Goal: Use online tool/utility: Utilize a website feature to perform a specific function

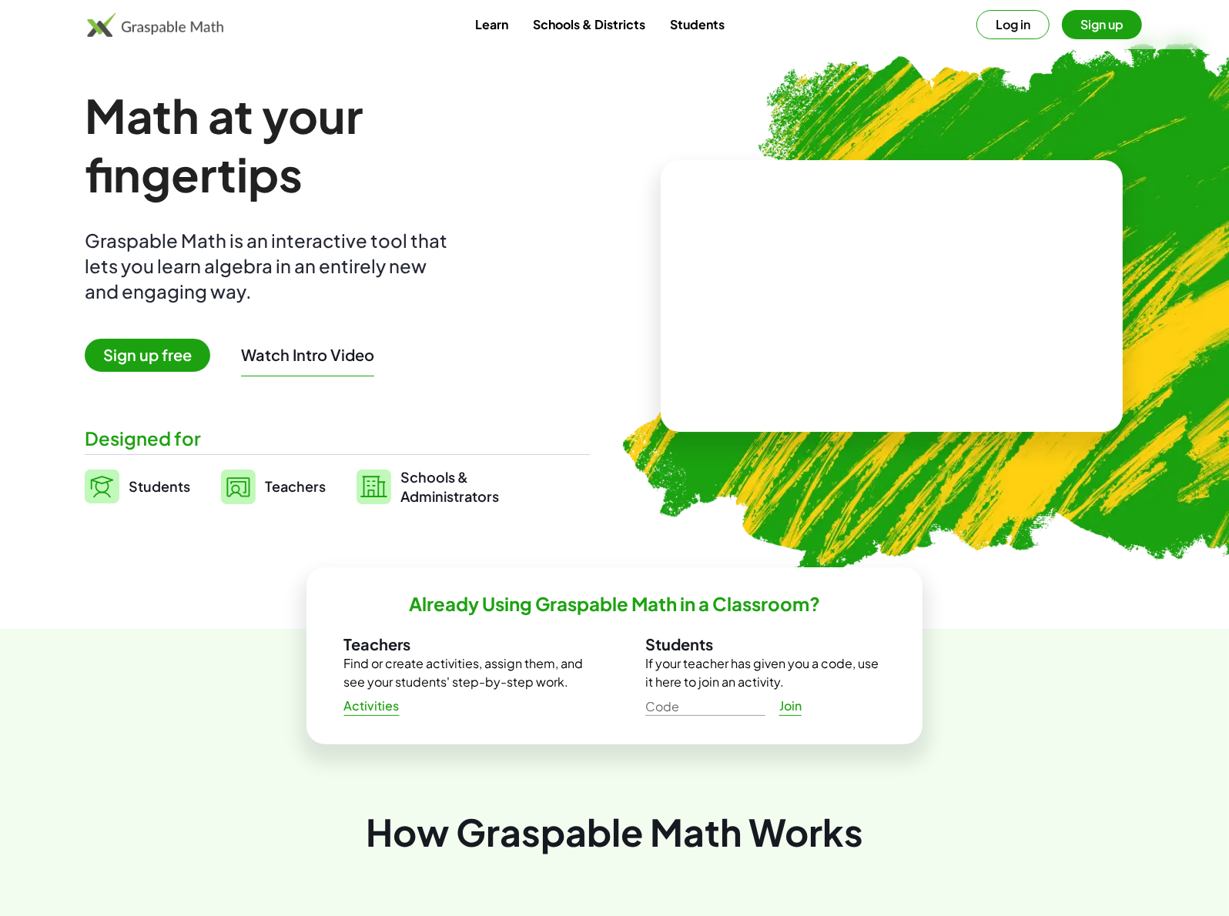
click at [166, 355] on span "Sign up free" at bounding box center [148, 355] width 126 height 33
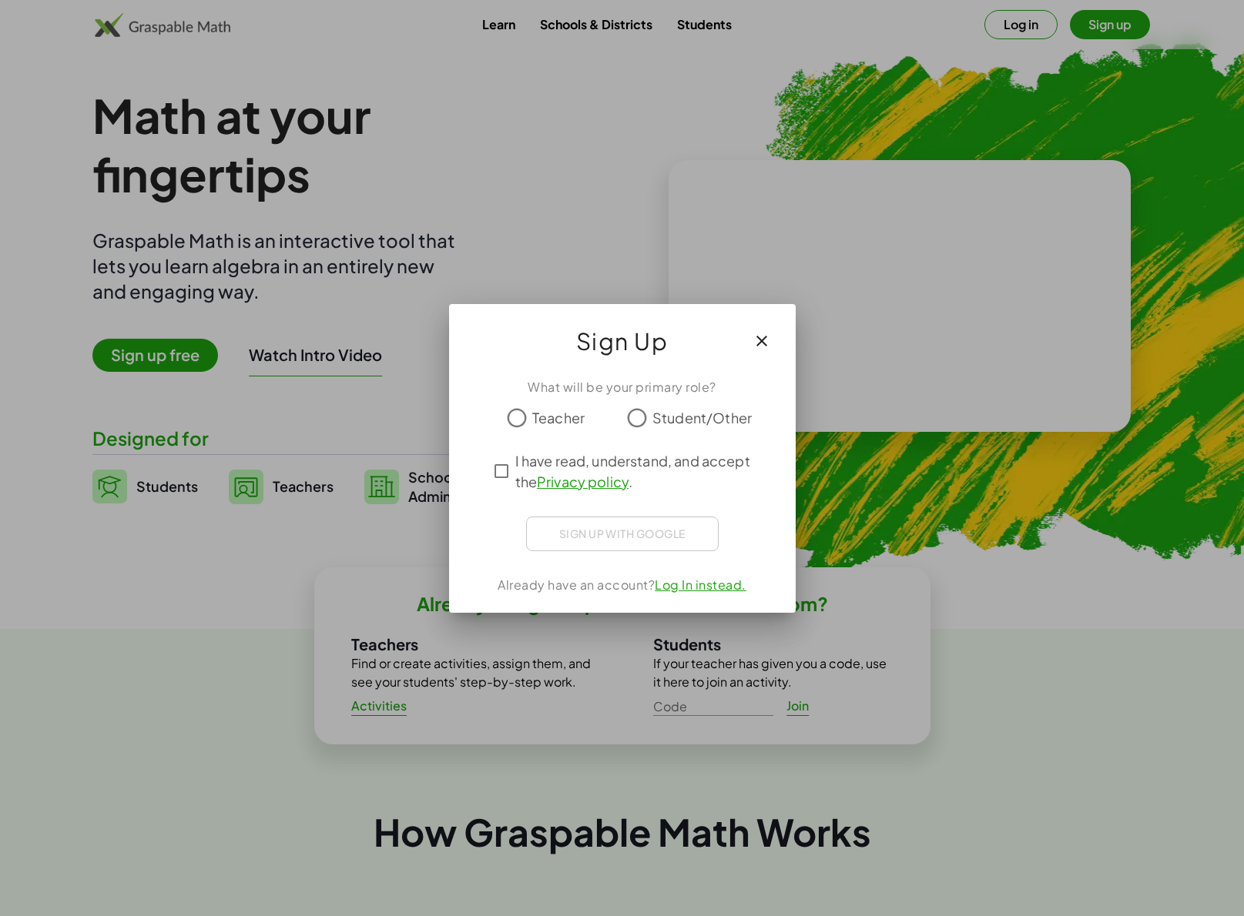
click at [551, 406] on label "Teacher" at bounding box center [558, 418] width 52 height 31
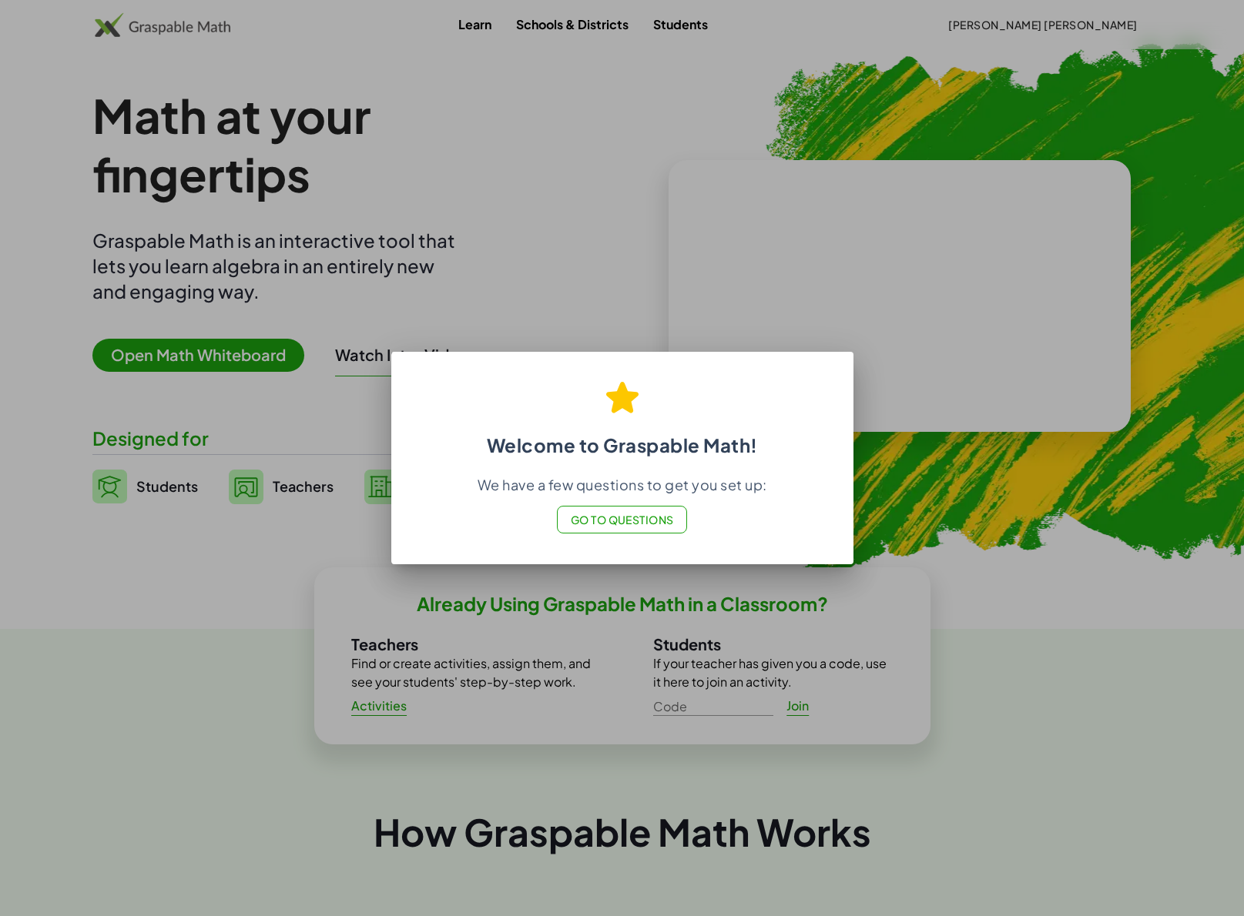
click at [643, 510] on button "Go to Questions" at bounding box center [622, 520] width 130 height 28
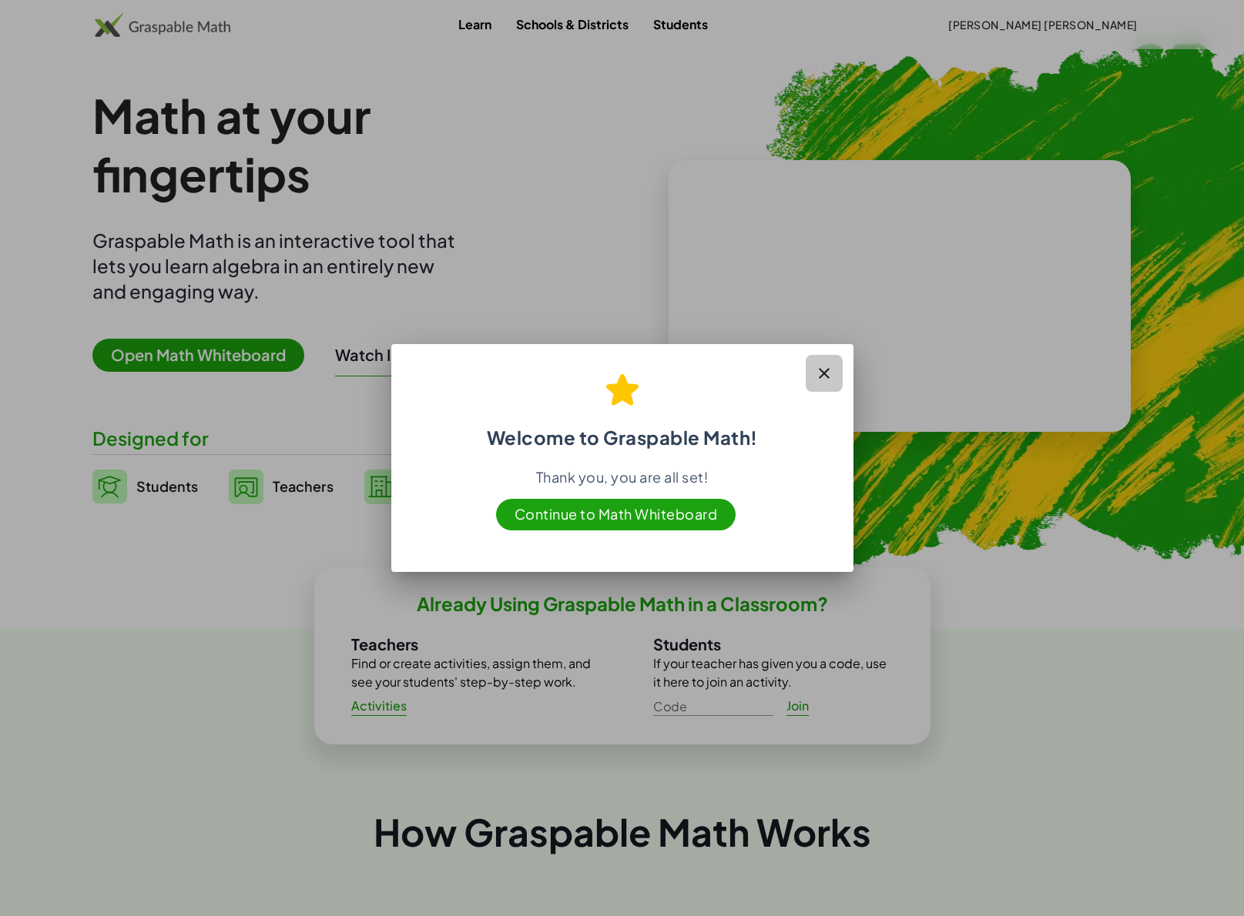
click at [826, 376] on icon "button" at bounding box center [824, 373] width 18 height 18
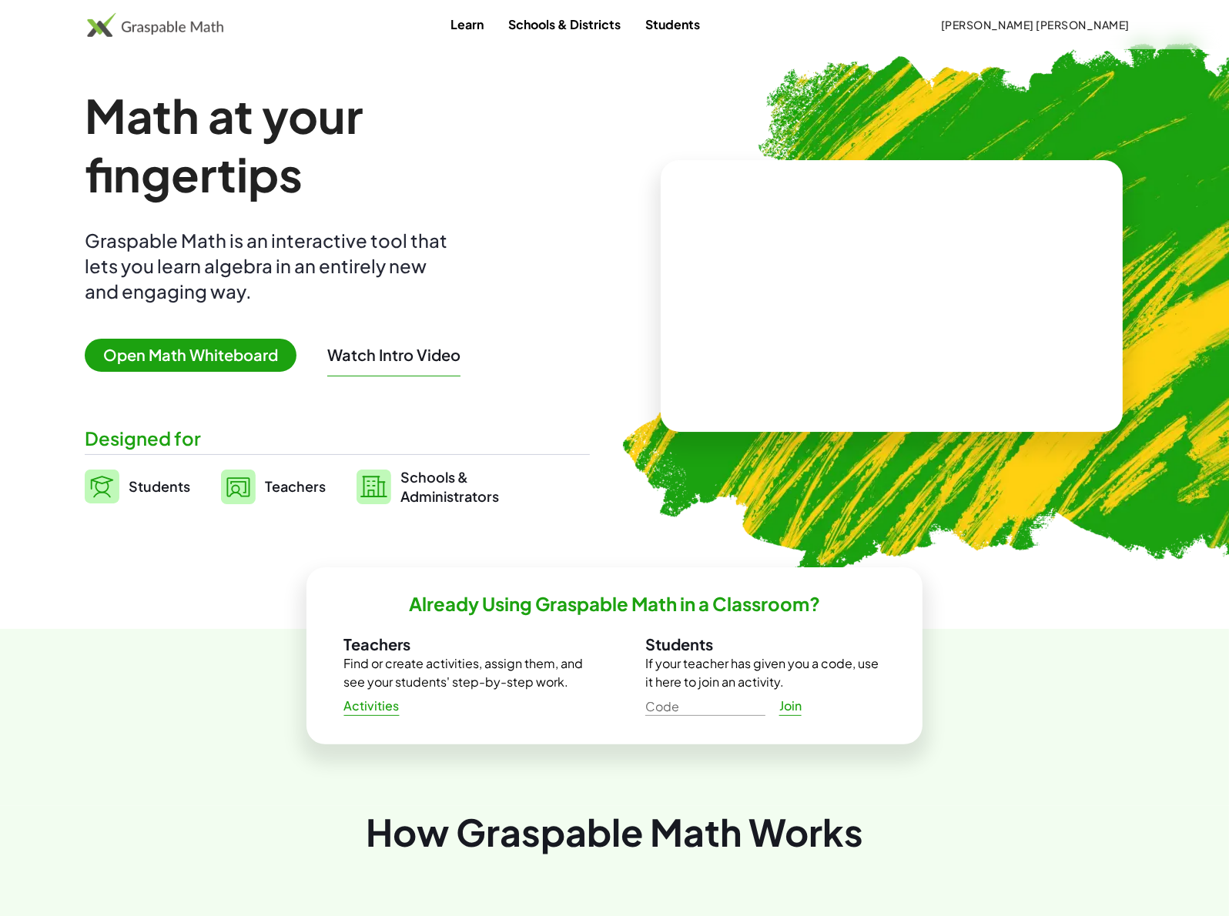
click at [224, 362] on span "Open Math Whiteboard" at bounding box center [191, 355] width 212 height 33
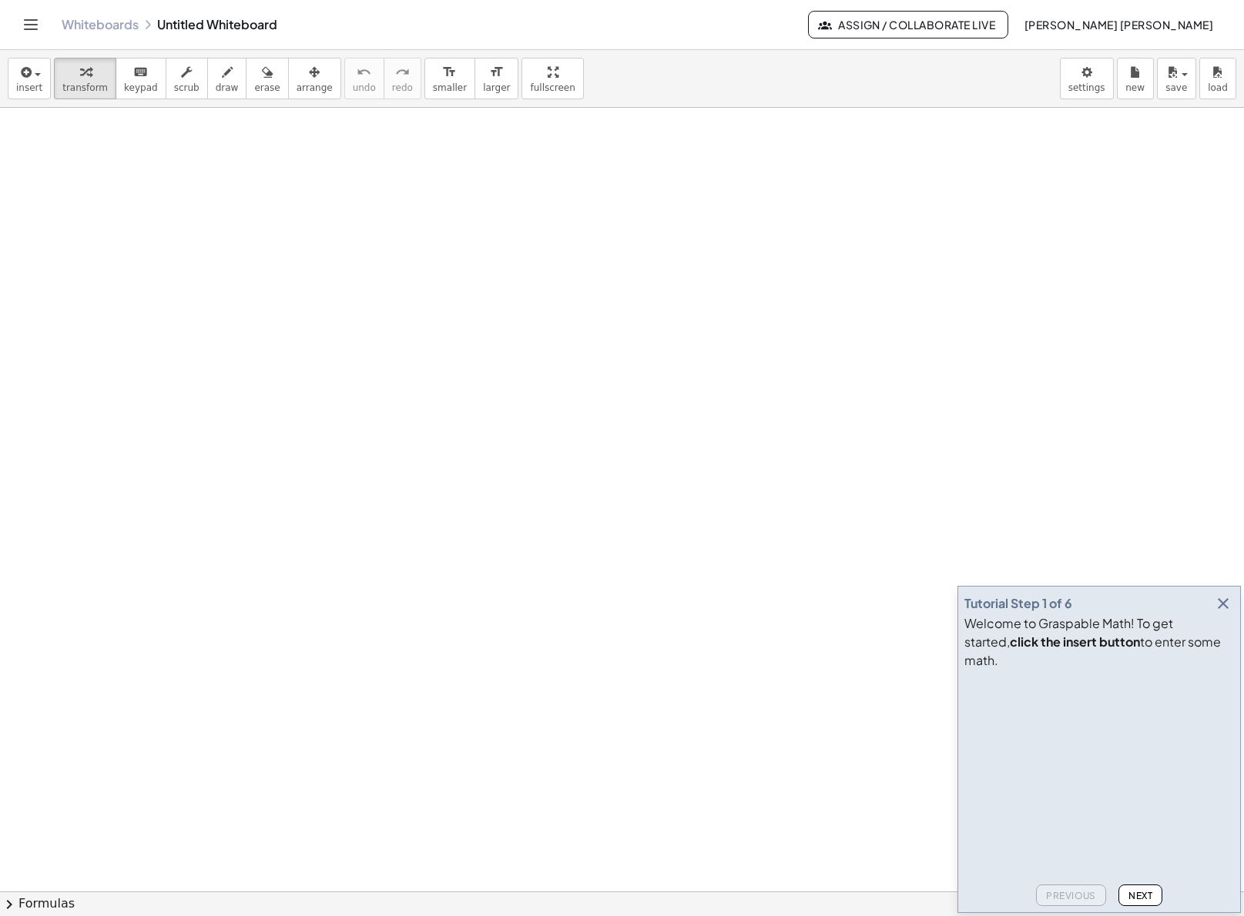
click at [1221, 613] on icon "button" at bounding box center [1223, 604] width 18 height 18
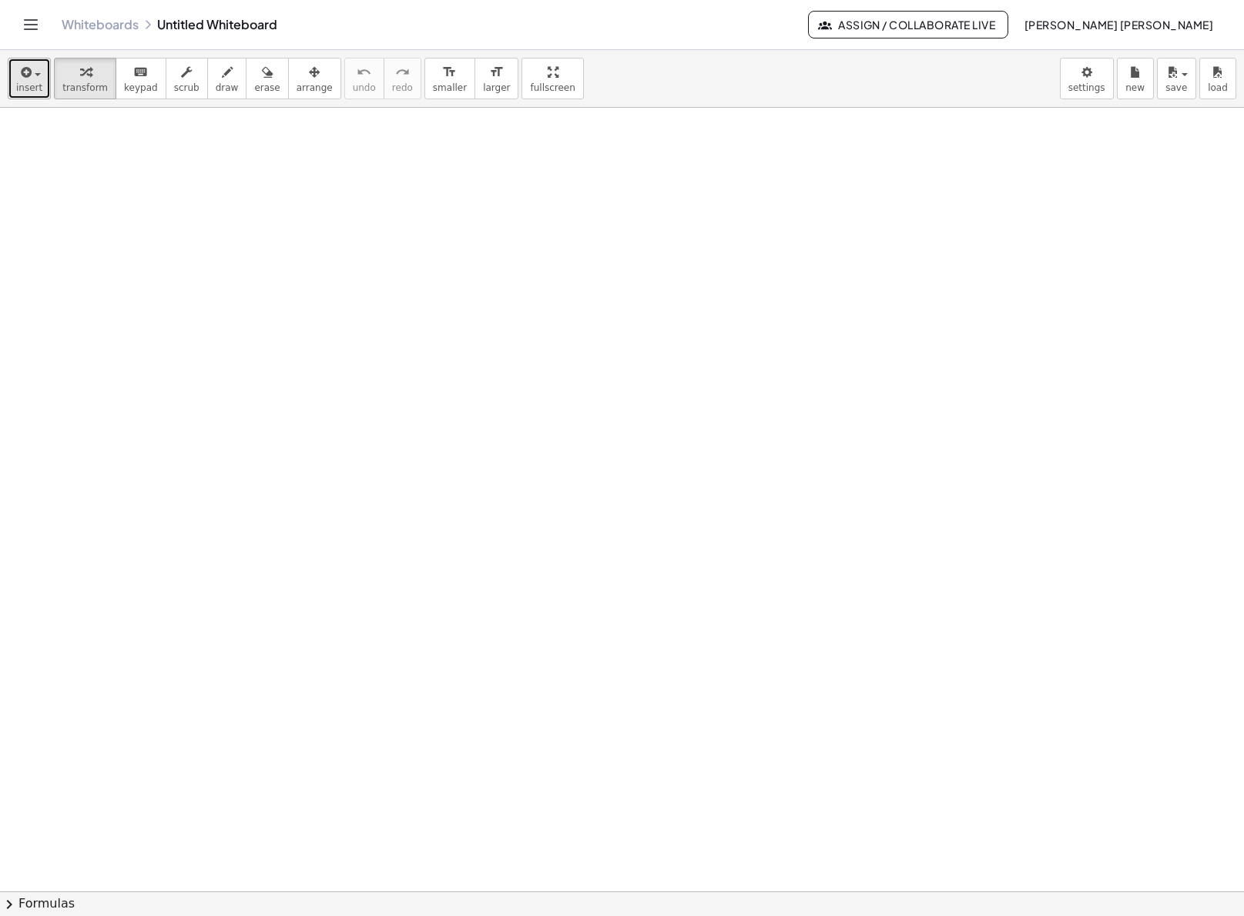
click at [28, 85] on span "insert" at bounding box center [29, 87] width 26 height 11
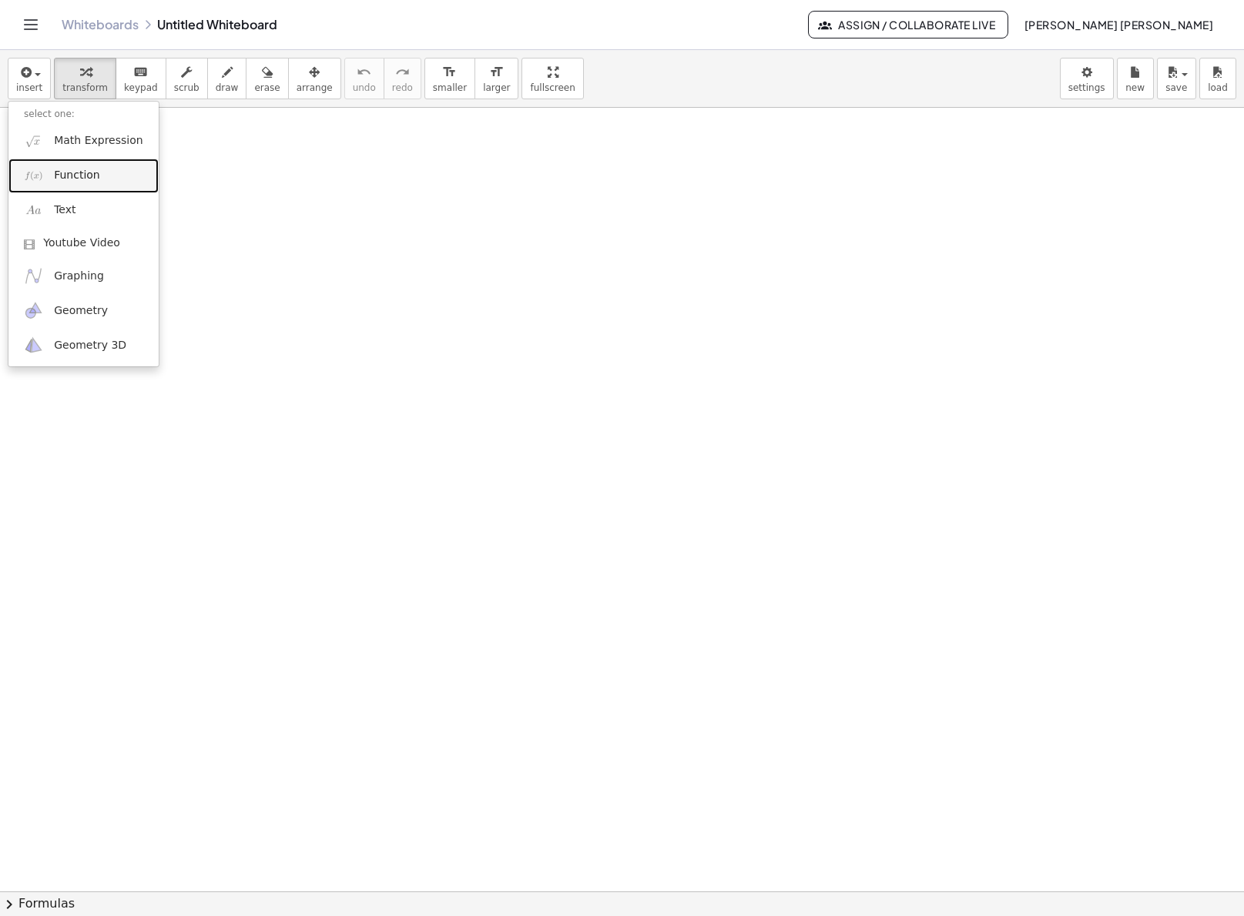
click at [104, 174] on link "Function" at bounding box center [83, 176] width 150 height 35
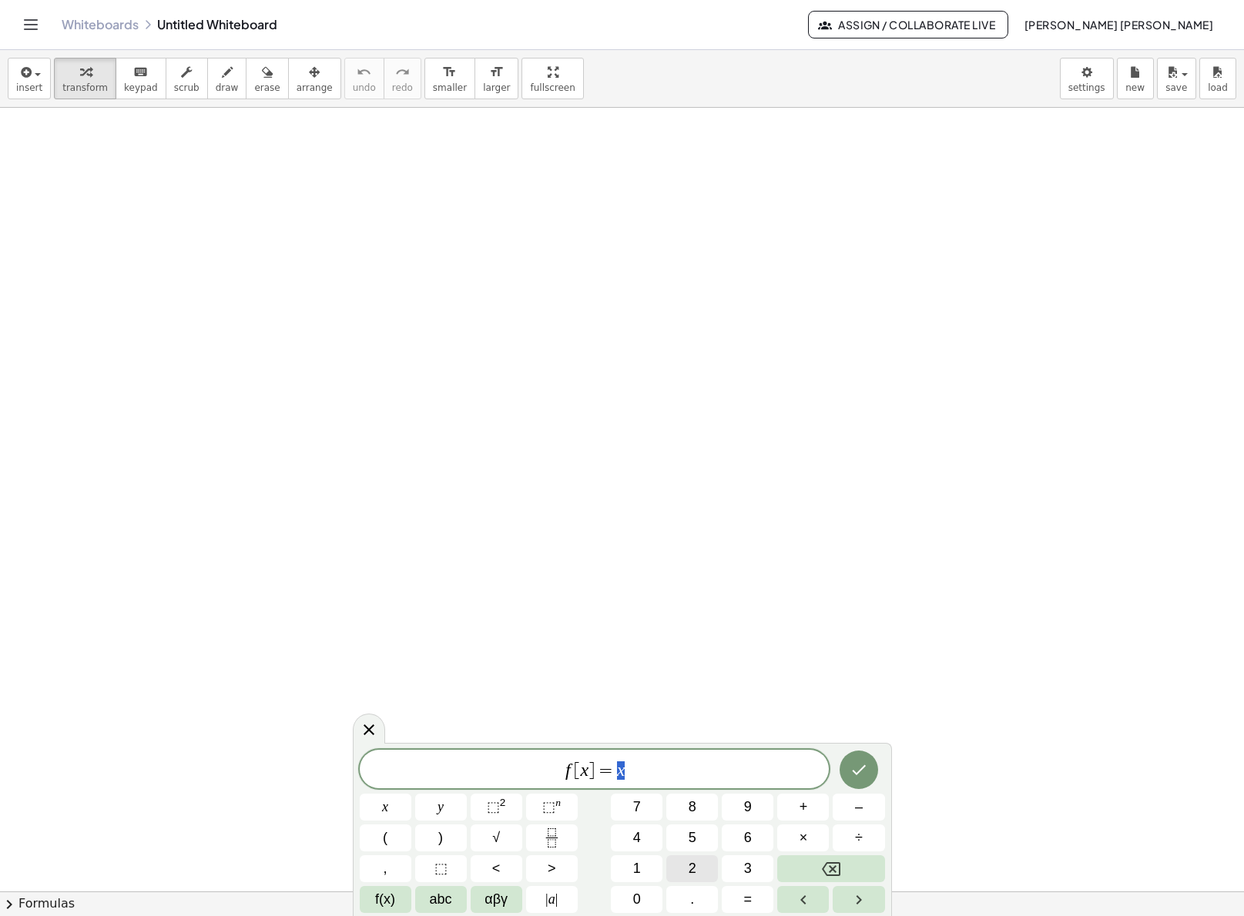
click at [692, 863] on span "2" at bounding box center [692, 869] width 8 height 21
click at [793, 834] on button "×" at bounding box center [803, 838] width 52 height 27
click at [836, 875] on icon "Backspace" at bounding box center [831, 870] width 18 height 14
click at [382, 802] on span "x" at bounding box center [385, 807] width 6 height 21
click at [799, 813] on span "+" at bounding box center [803, 807] width 8 height 21
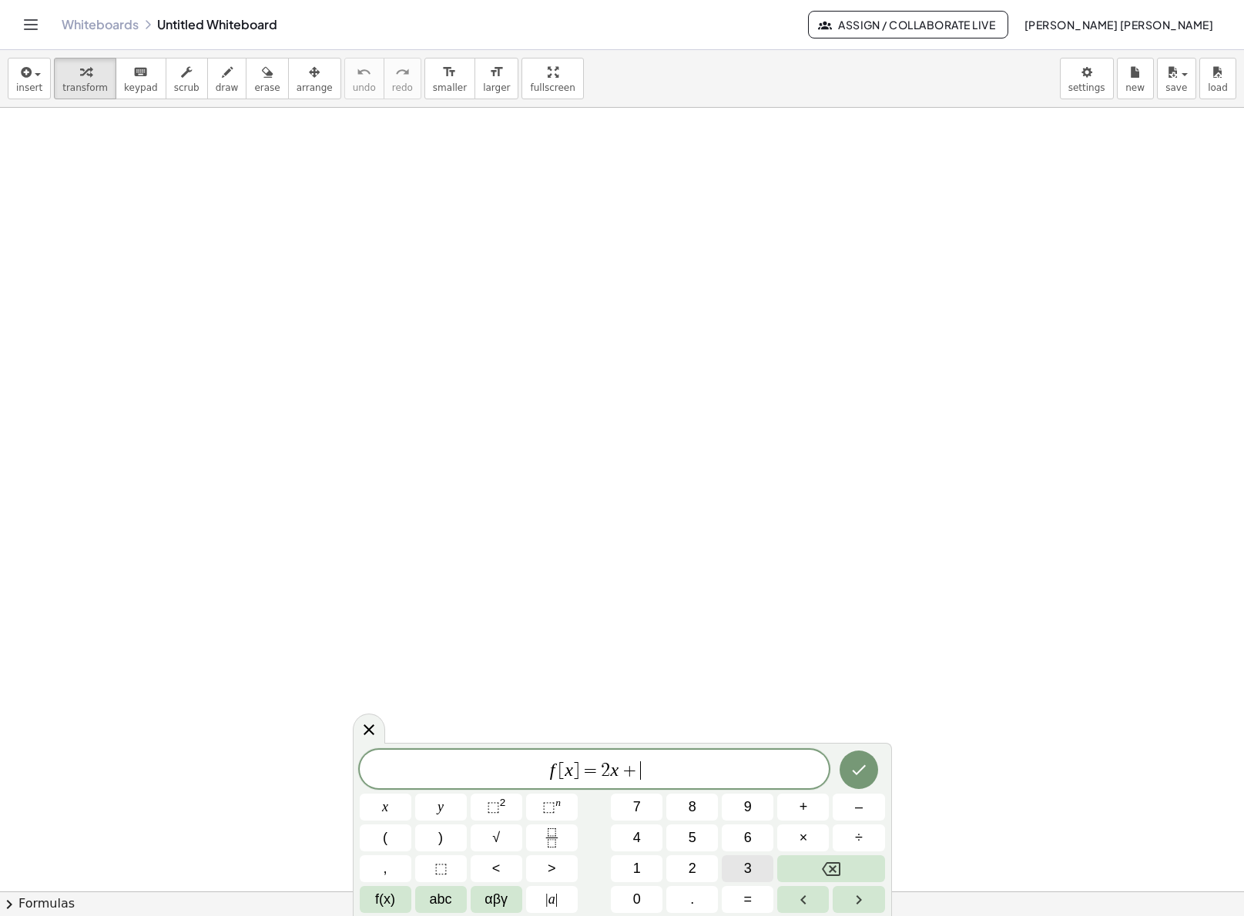
click at [753, 872] on button "3" at bounding box center [748, 869] width 52 height 27
click at [744, 888] on button "=" at bounding box center [748, 899] width 52 height 27
click at [845, 863] on button "Backspace" at bounding box center [830, 869] width 107 height 27
click at [857, 764] on icon "Done" at bounding box center [858, 770] width 18 height 18
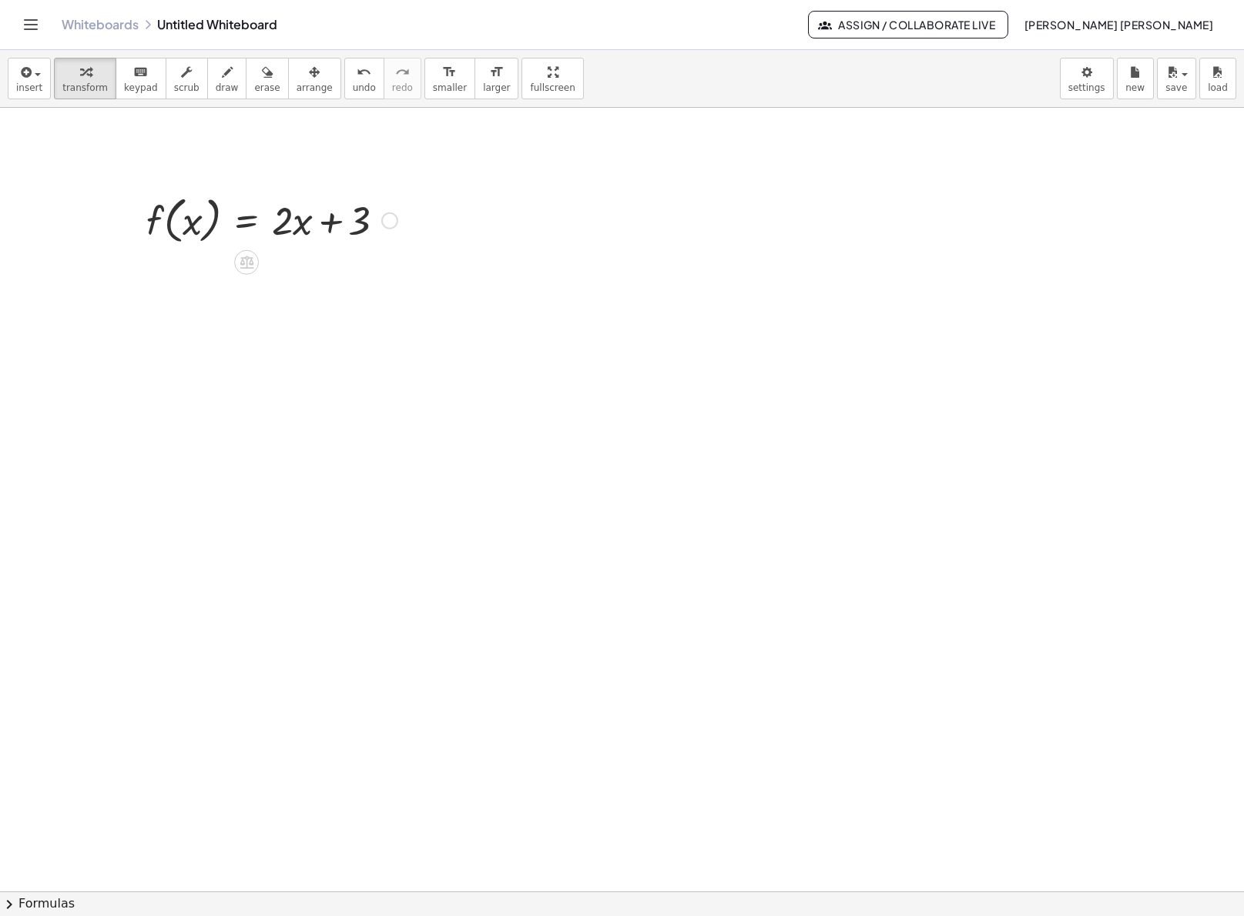
click at [186, 226] on div at bounding box center [272, 219] width 266 height 59
click at [236, 268] on div at bounding box center [246, 262] width 25 height 25
click at [186, 263] on span "+" at bounding box center [184, 263] width 9 height 22
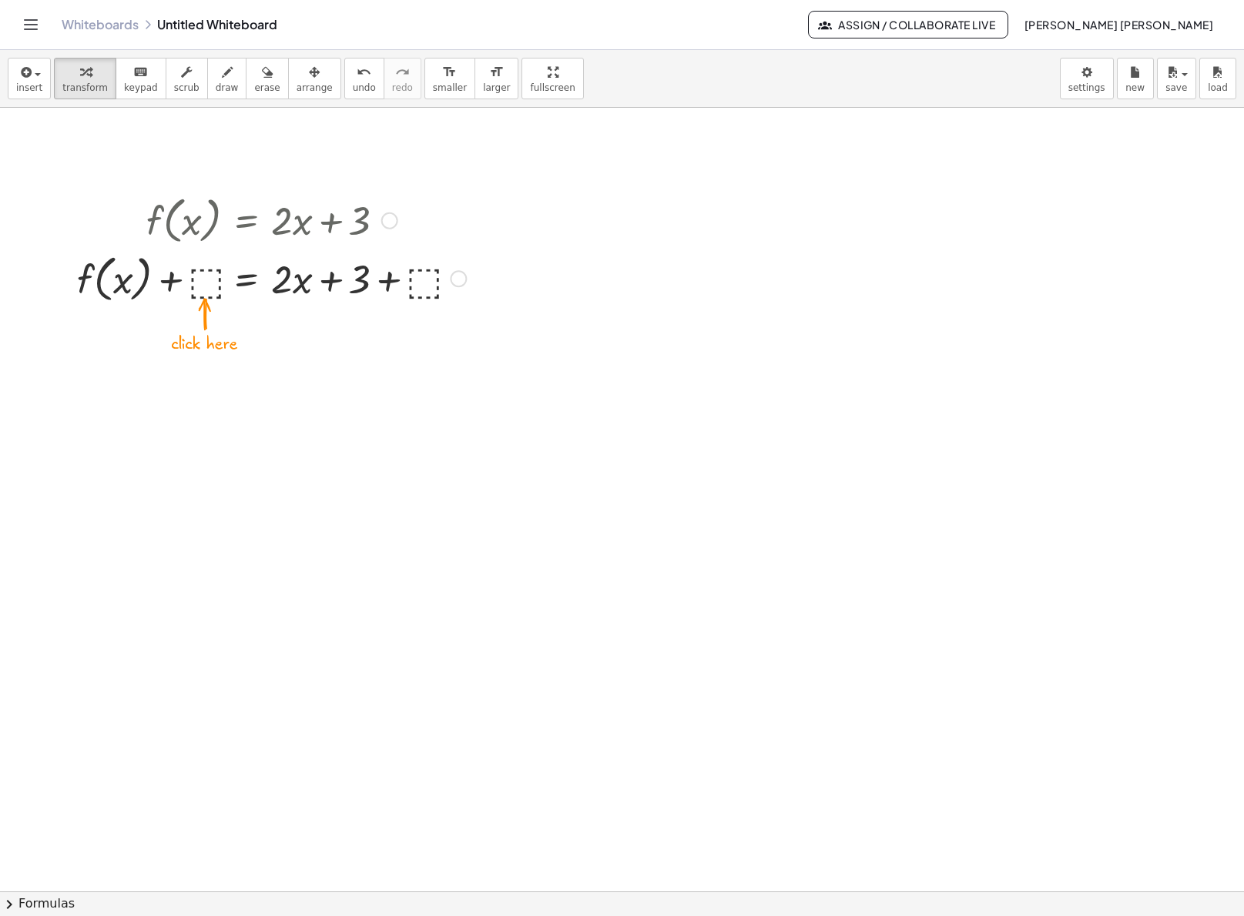
click at [190, 281] on div at bounding box center [271, 278] width 404 height 59
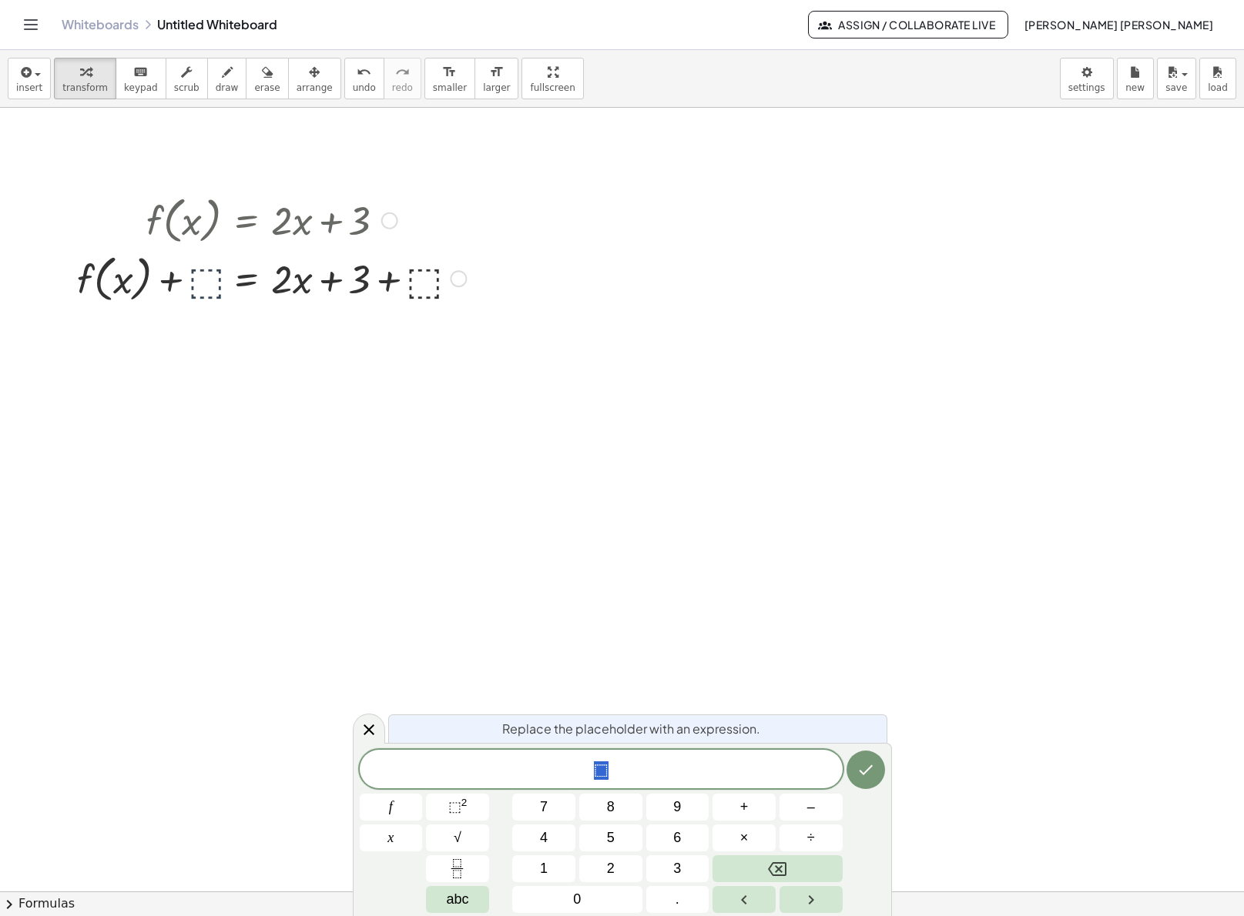
click at [212, 277] on div at bounding box center [271, 278] width 404 height 59
click at [370, 725] on icon at bounding box center [369, 730] width 18 height 18
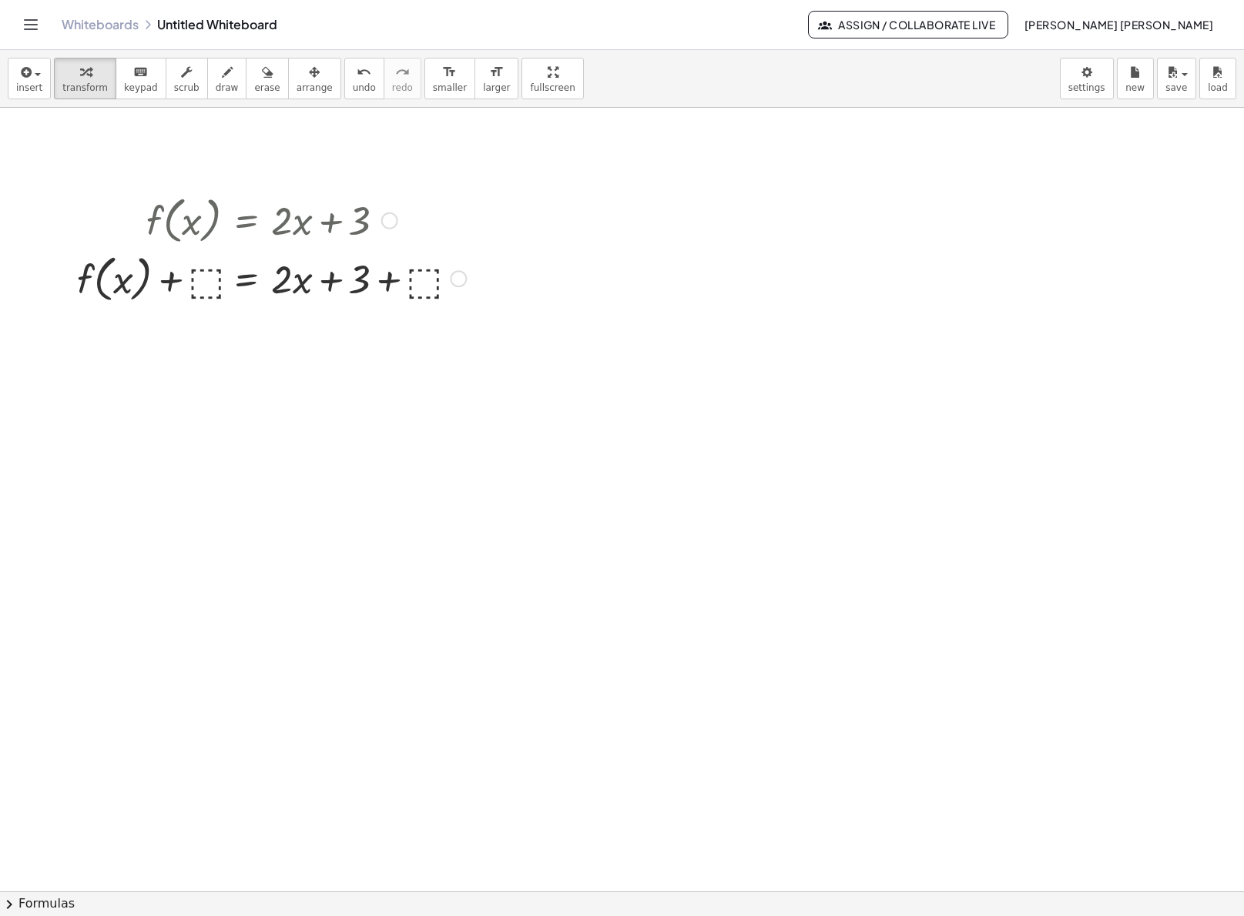
click at [420, 254] on div at bounding box center [271, 278] width 404 height 59
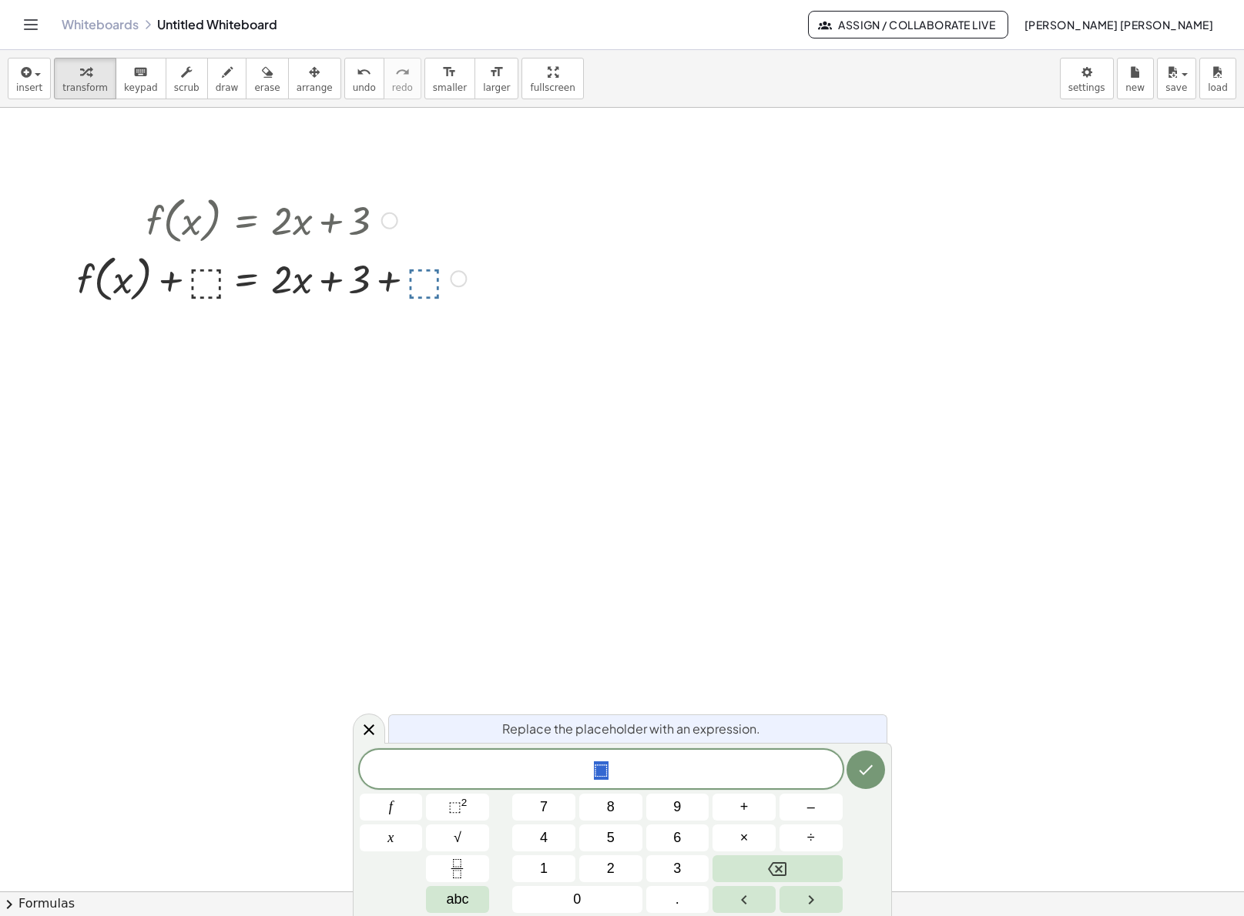
click at [441, 286] on div at bounding box center [271, 278] width 404 height 59
click at [345, 92] on button "undo undo" at bounding box center [364, 79] width 40 height 42
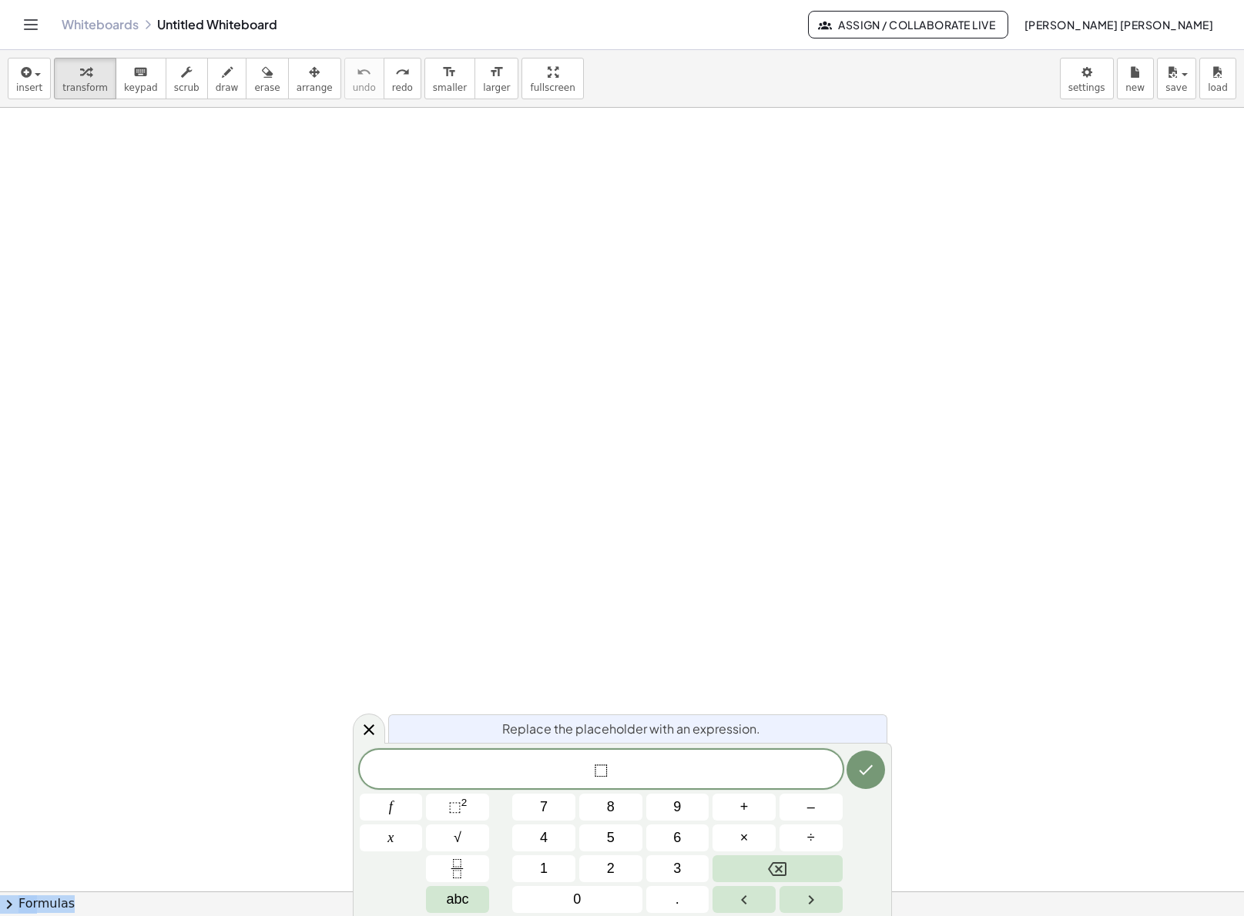
drag, startPoint x: 426, startPoint y: 733, endPoint x: 420, endPoint y: 548, distance: 185.7
click at [420, 548] on body "Graspable Math Activities Get Started Activity Bank Assigned Work Classes White…" at bounding box center [622, 458] width 1244 height 916
click at [379, 725] on div at bounding box center [369, 729] width 32 height 30
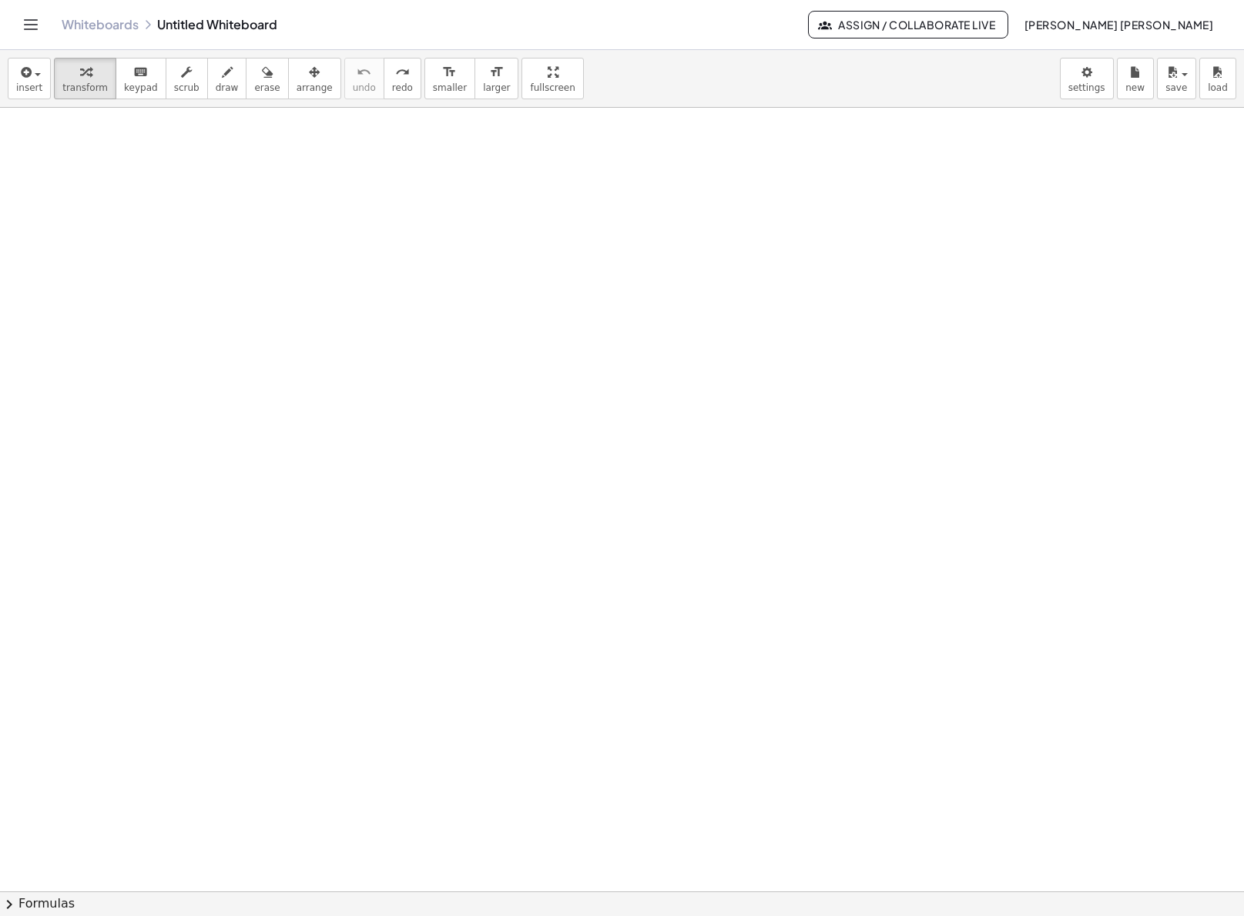
drag, startPoint x: 445, startPoint y: 206, endPoint x: 397, endPoint y: 174, distance: 57.2
click at [22, 82] on span "insert" at bounding box center [29, 87] width 26 height 11
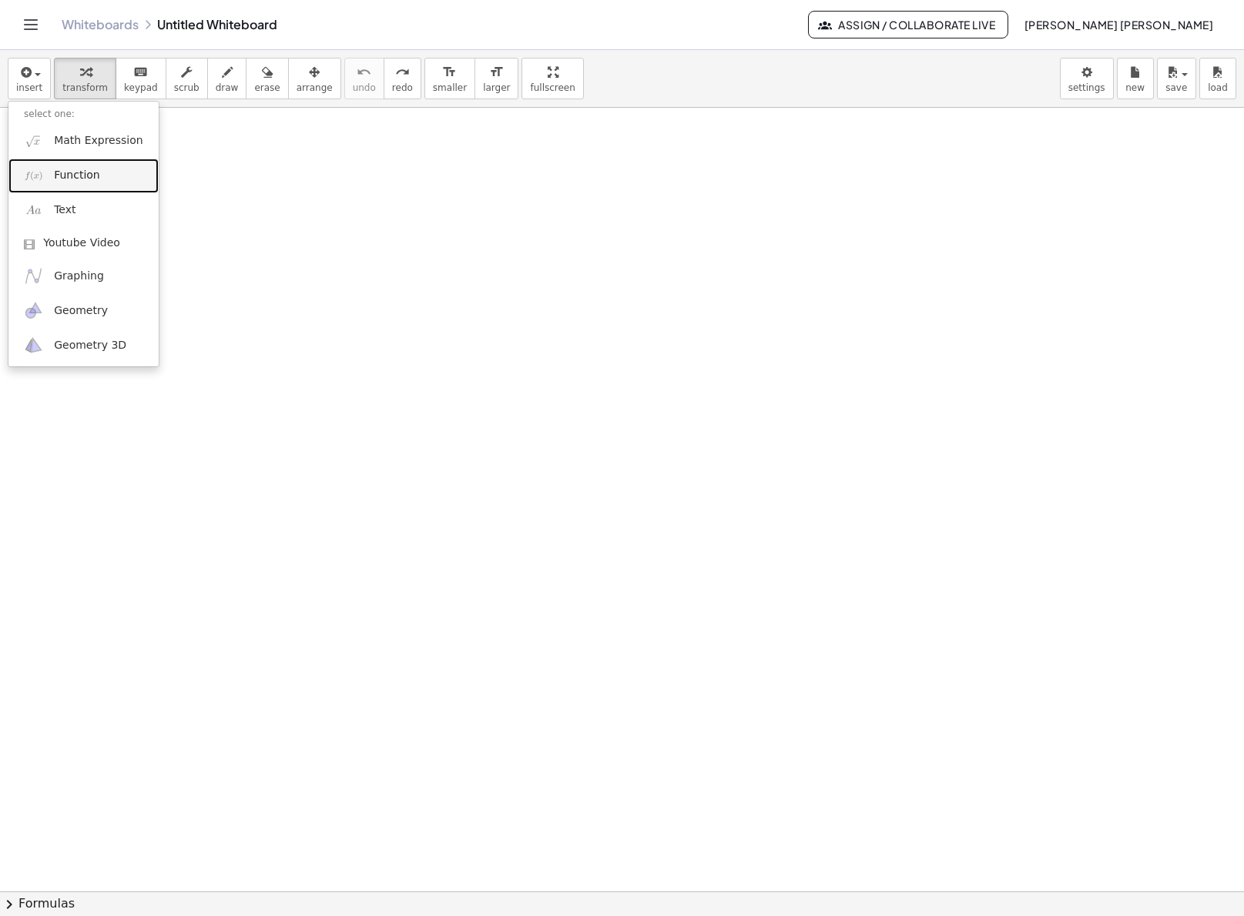
click at [118, 181] on link "Function" at bounding box center [83, 176] width 150 height 35
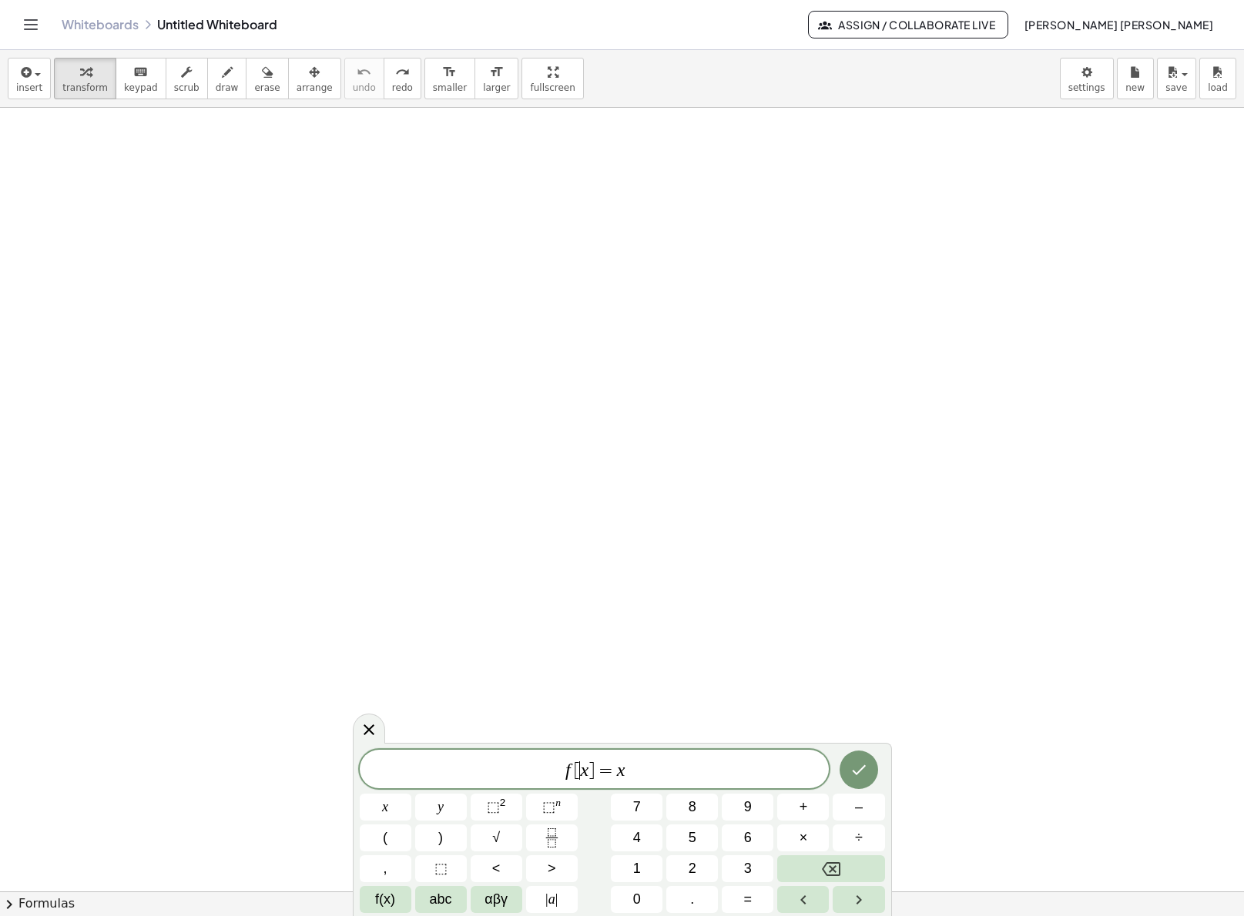
click at [581, 765] on var "x" at bounding box center [584, 770] width 8 height 20
click at [568, 768] on var "f" at bounding box center [567, 770] width 5 height 20
click at [578, 771] on span "[" at bounding box center [577, 771] width 6 height 18
click at [441, 817] on span "y" at bounding box center [440, 807] width 6 height 21
click at [655, 774] on span "f [ y x ] = x ​" at bounding box center [595, 771] width 470 height 22
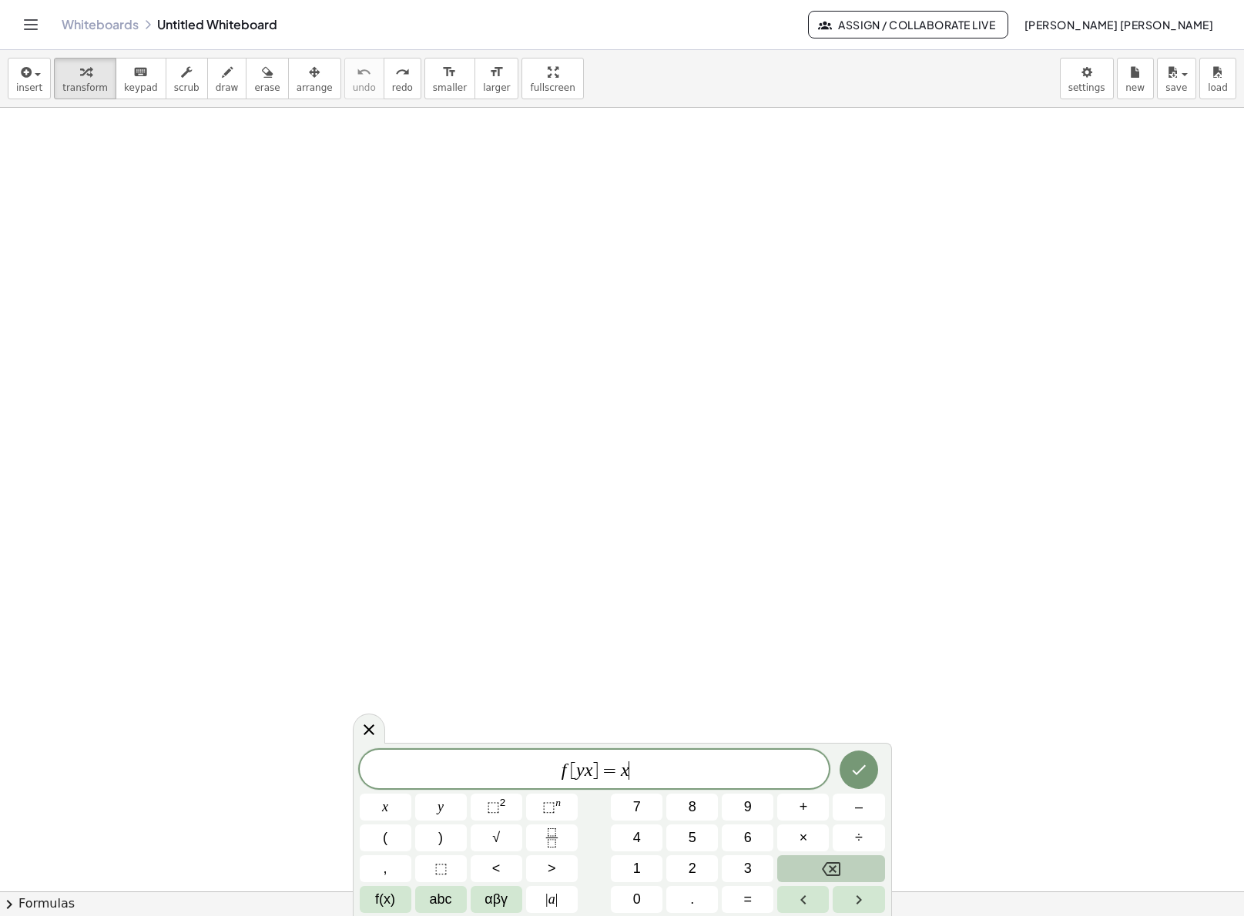
click at [826, 873] on icon "Backspace" at bounding box center [831, 869] width 18 height 18
click at [826, 872] on icon "Backspace" at bounding box center [831, 869] width 18 height 18
click at [825, 871] on icon "Backspace" at bounding box center [831, 869] width 18 height 18
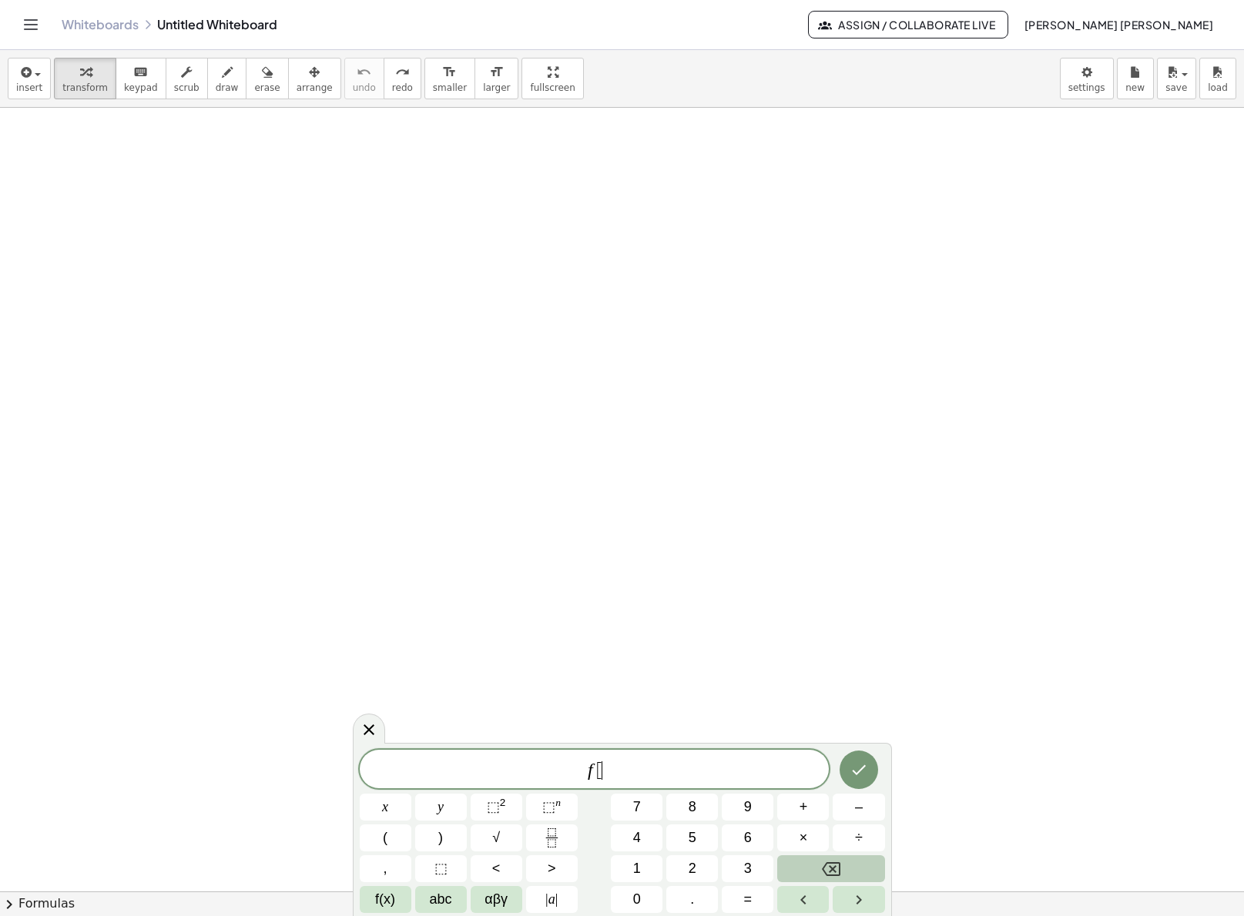
click at [824, 870] on icon "Backspace" at bounding box center [831, 870] width 18 height 14
click at [387, 806] on span "x" at bounding box center [385, 807] width 6 height 21
click at [815, 840] on button "×" at bounding box center [803, 838] width 52 height 27
click at [745, 869] on span "3" at bounding box center [748, 869] width 8 height 21
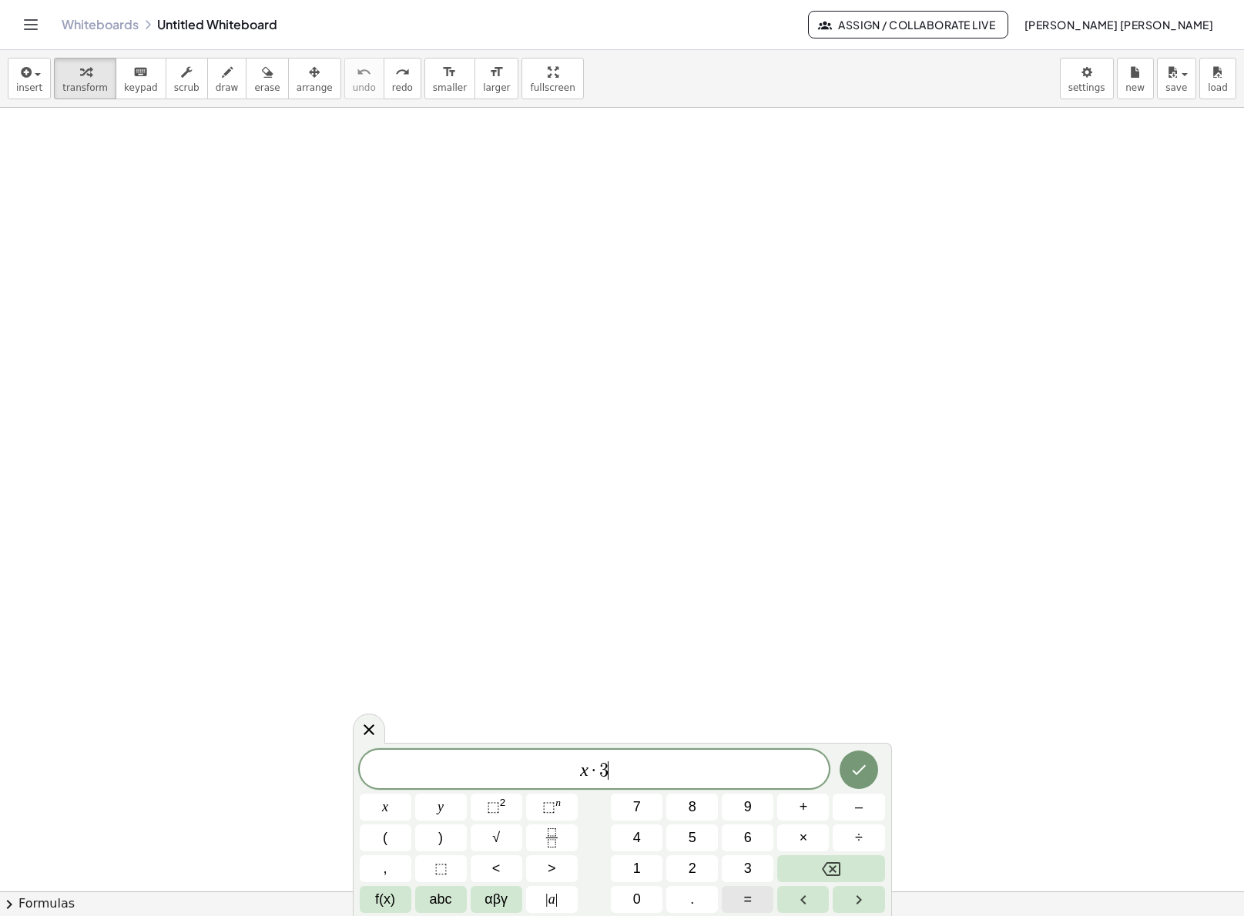
click at [759, 889] on button "=" at bounding box center [748, 899] width 52 height 27
click at [694, 802] on span "8" at bounding box center [692, 807] width 8 height 21
click at [857, 772] on icon "Done" at bounding box center [859, 771] width 14 height 10
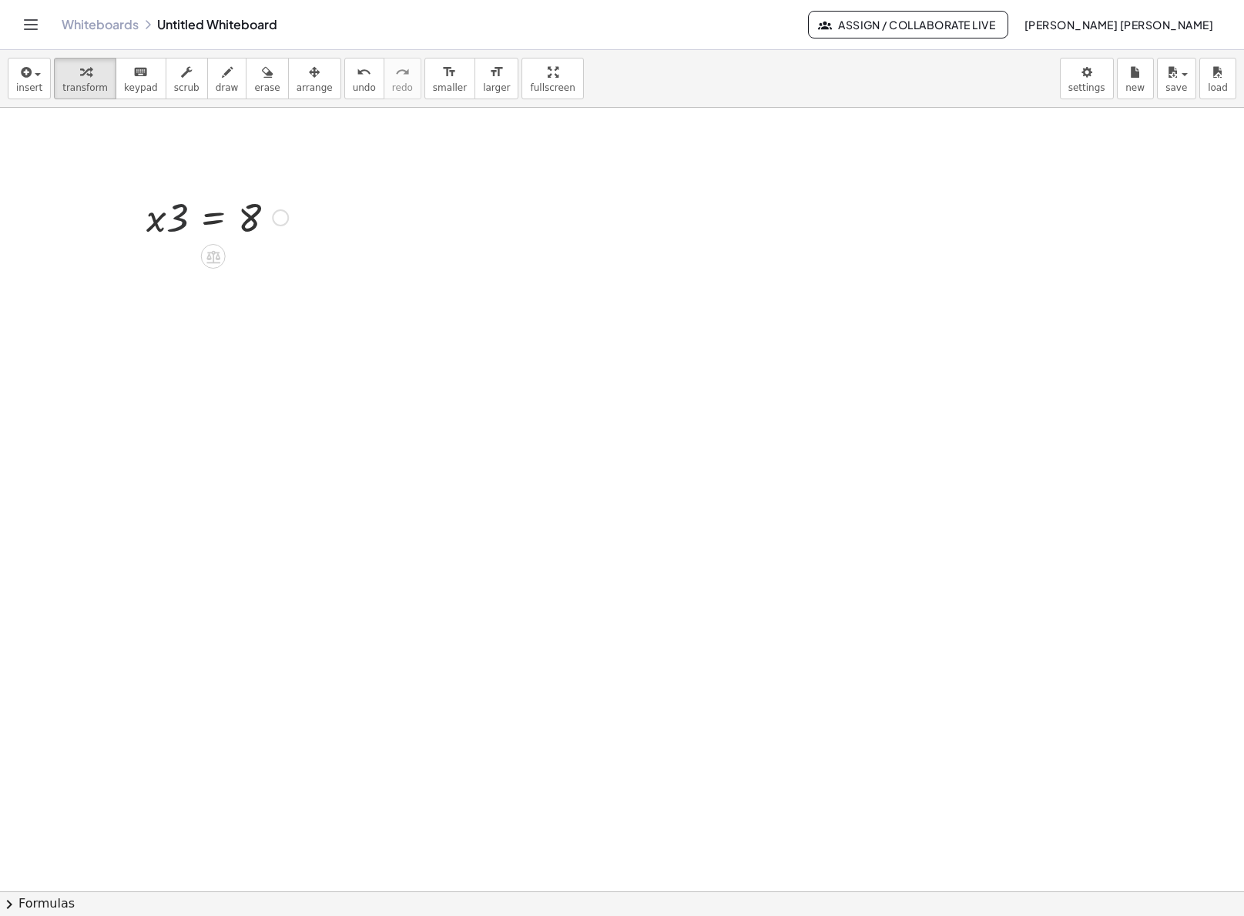
click at [170, 231] on div at bounding box center [217, 216] width 157 height 52
click at [152, 223] on div at bounding box center [217, 216] width 157 height 52
click at [286, 222] on div at bounding box center [280, 217] width 17 height 17
click at [280, 222] on div "Fix a mistake Transform line Copy line as LaTeX Copy derivation as LaTeX Expand…" at bounding box center [280, 217] width 17 height 17
click at [401, 197] on li "Transform line" at bounding box center [374, 194] width 131 height 23
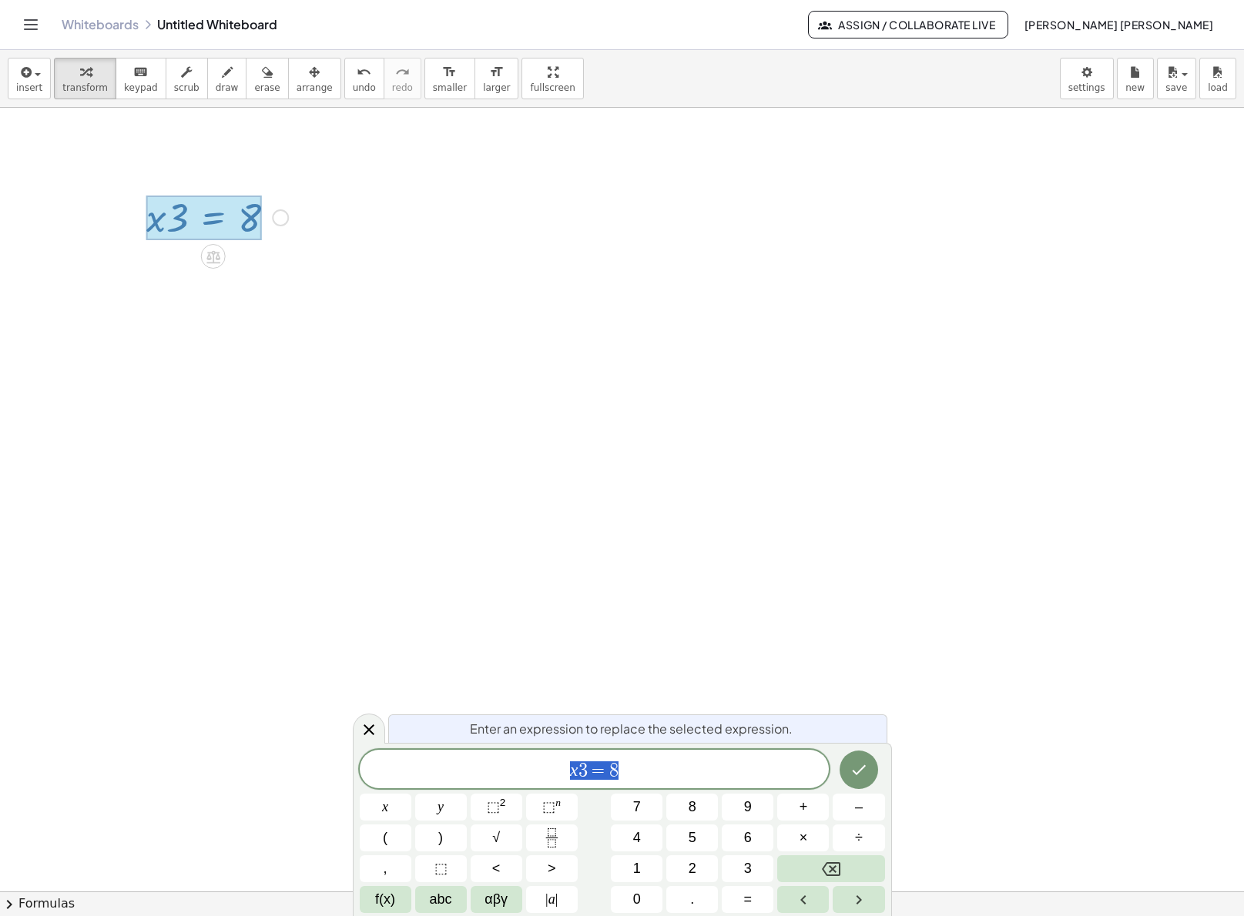
click at [236, 214] on div at bounding box center [203, 218] width 115 height 45
drag, startPoint x: 333, startPoint y: 433, endPoint x: 377, endPoint y: 540, distance: 115.7
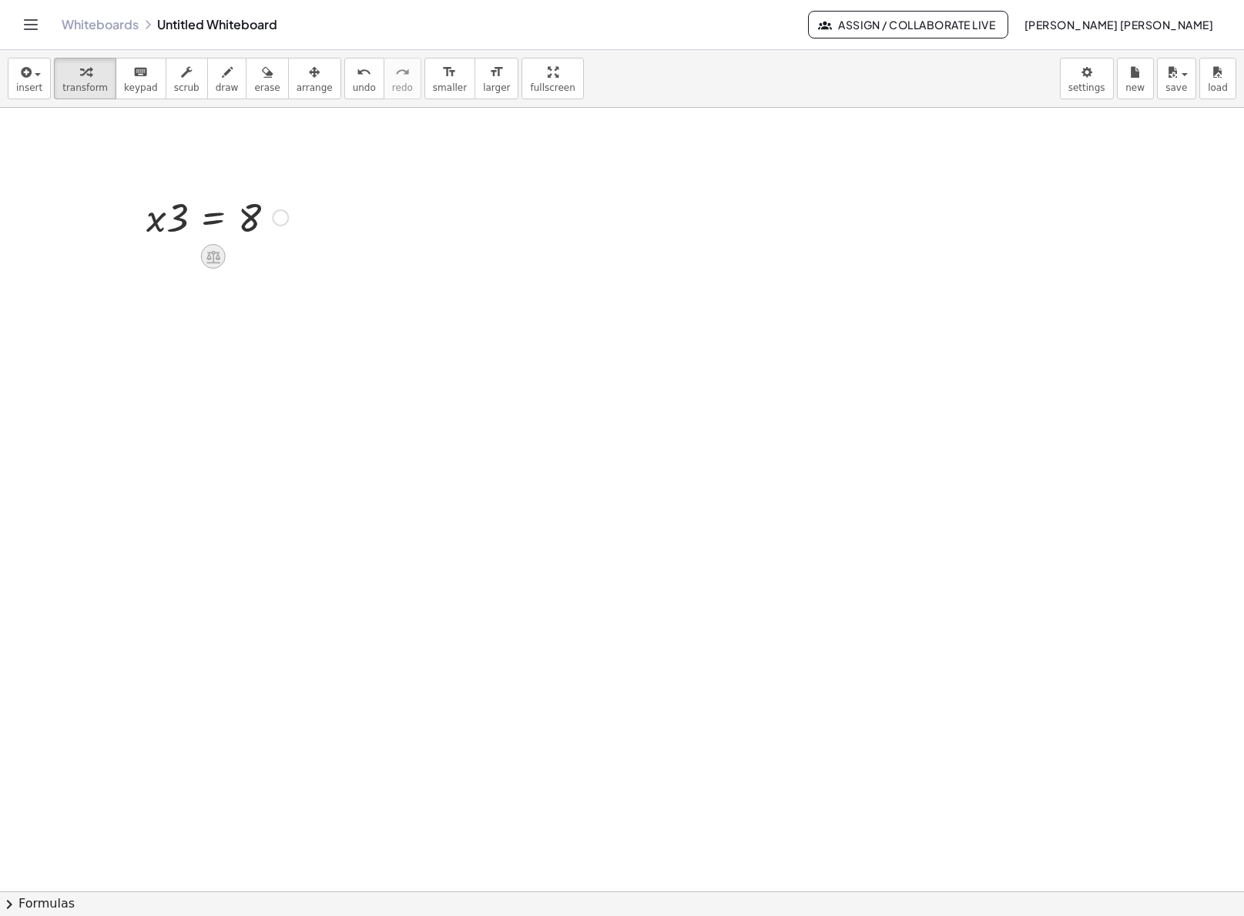
click at [208, 253] on icon at bounding box center [213, 256] width 14 height 13
click at [282, 218] on div "Fix a mistake Transform line Copy line as LaTeX Copy derivation as LaTeX Expand…" at bounding box center [280, 217] width 17 height 17
click at [422, 213] on li "Copy line as LaTeX" at bounding box center [374, 217] width 131 height 23
click at [279, 216] on div "Copied done" at bounding box center [280, 217] width 17 height 17
click at [279, 216] on div "Fix a mistake Transform line Copy line as LaTeX Copy derivation as LaTeX Expand…" at bounding box center [280, 217] width 17 height 17
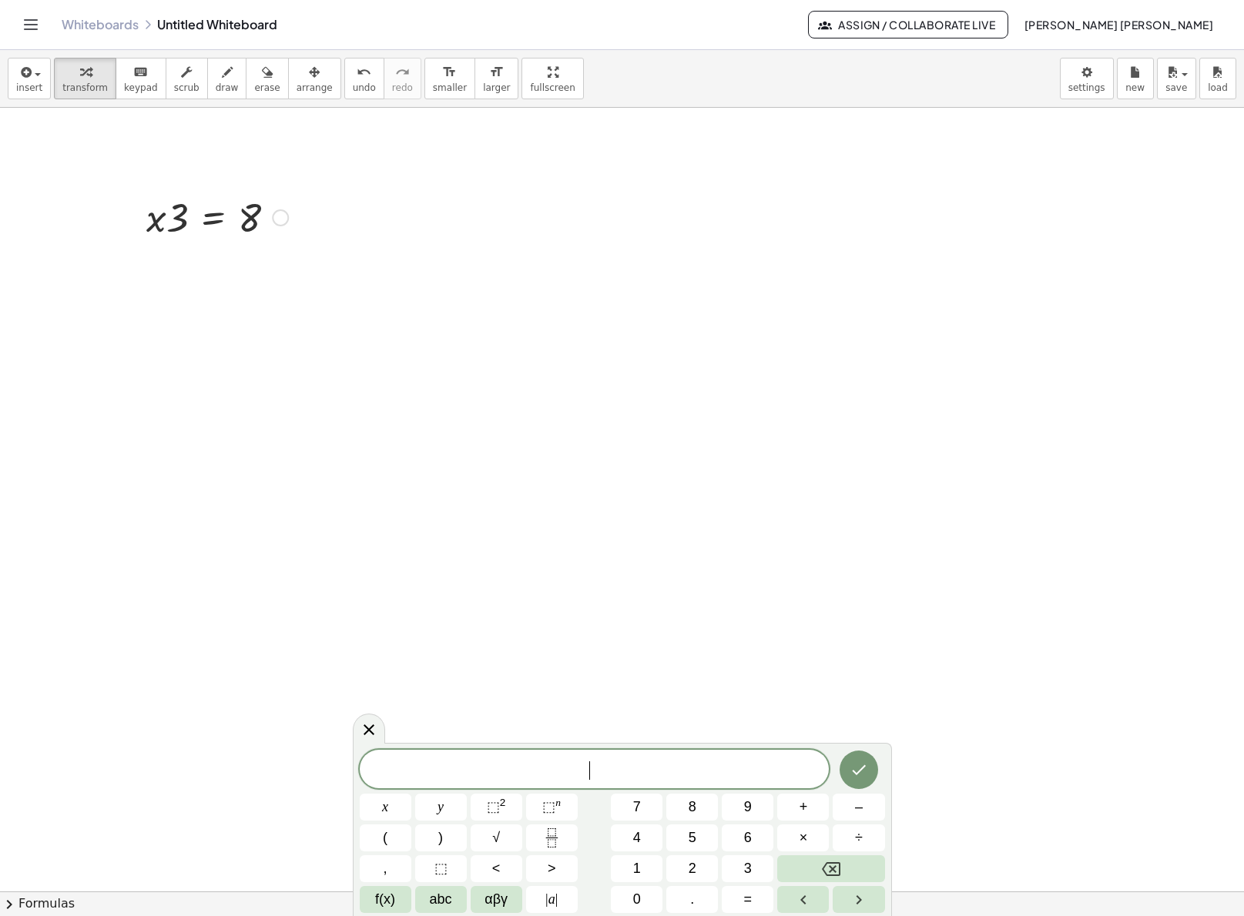
click at [183, 198] on div at bounding box center [217, 216] width 157 height 52
drag, startPoint x: 166, startPoint y: 223, endPoint x: 490, endPoint y: 212, distance: 323.7
